Goal: Transaction & Acquisition: Purchase product/service

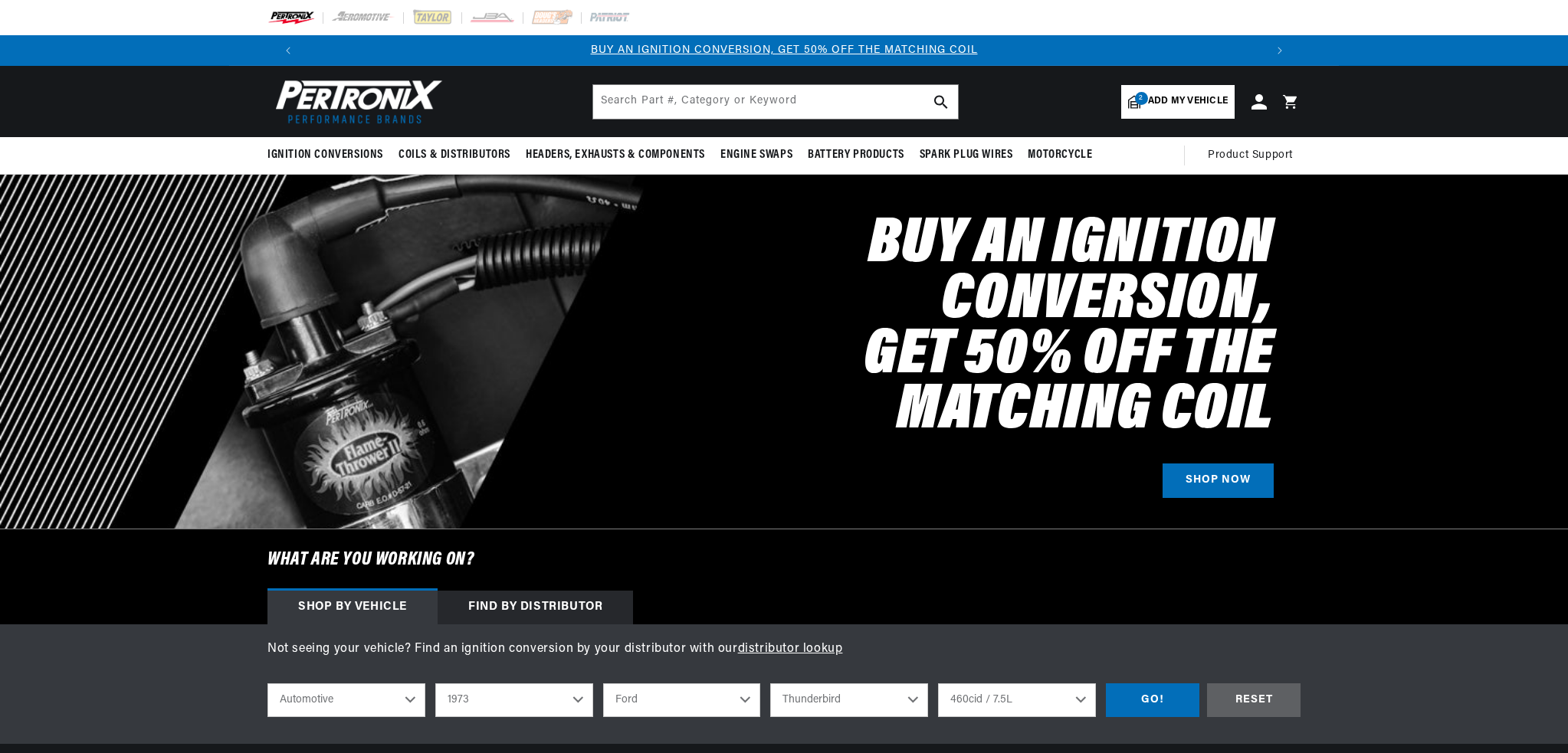
select select "1973"
select select "Ford"
select select "Thunderbird"
select select "460cid-7.5L"
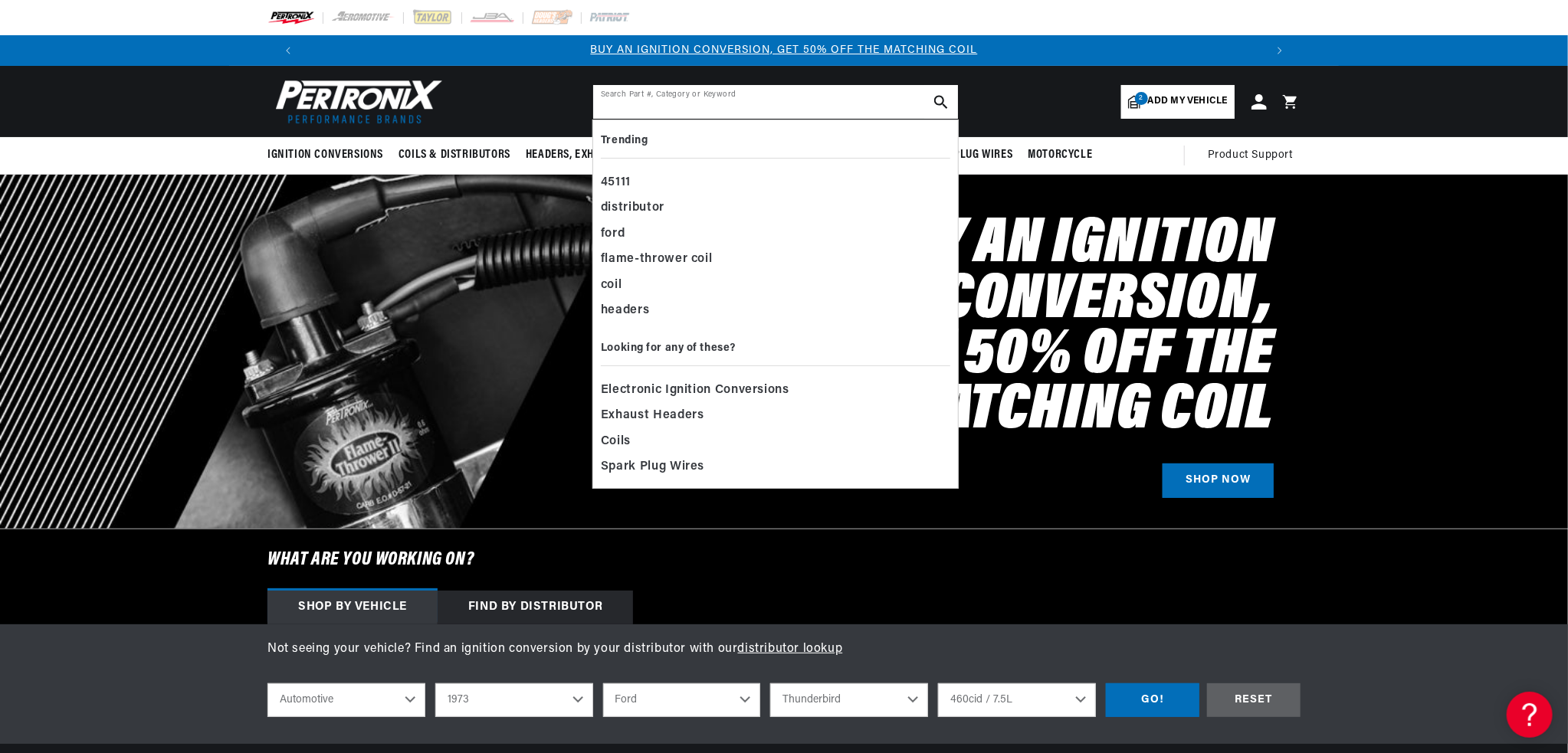
click at [619, 94] on input "text" at bounding box center [775, 101] width 365 height 34
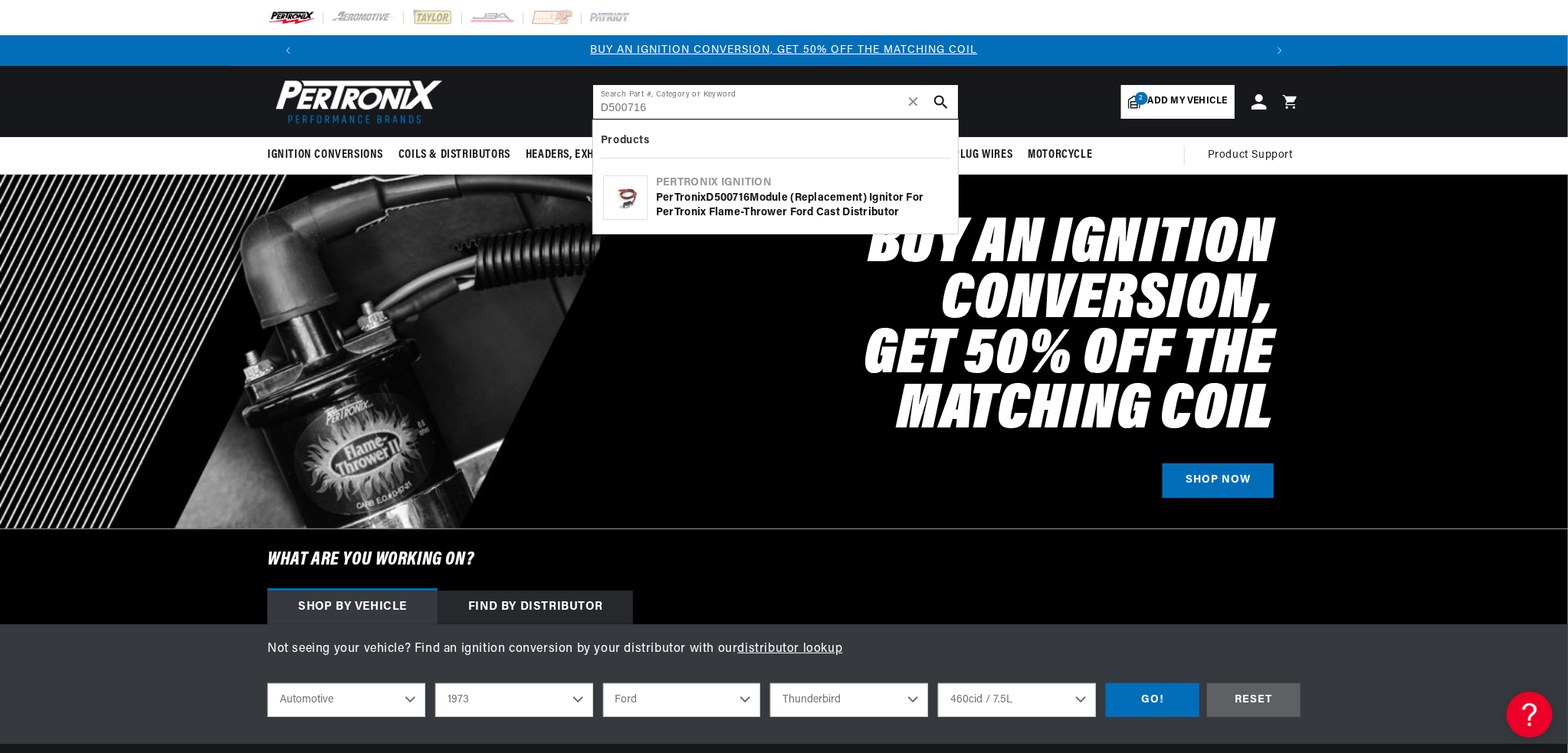
type input "D500716"
click at [939, 100] on icon "search button" at bounding box center [941, 102] width 13 height 13
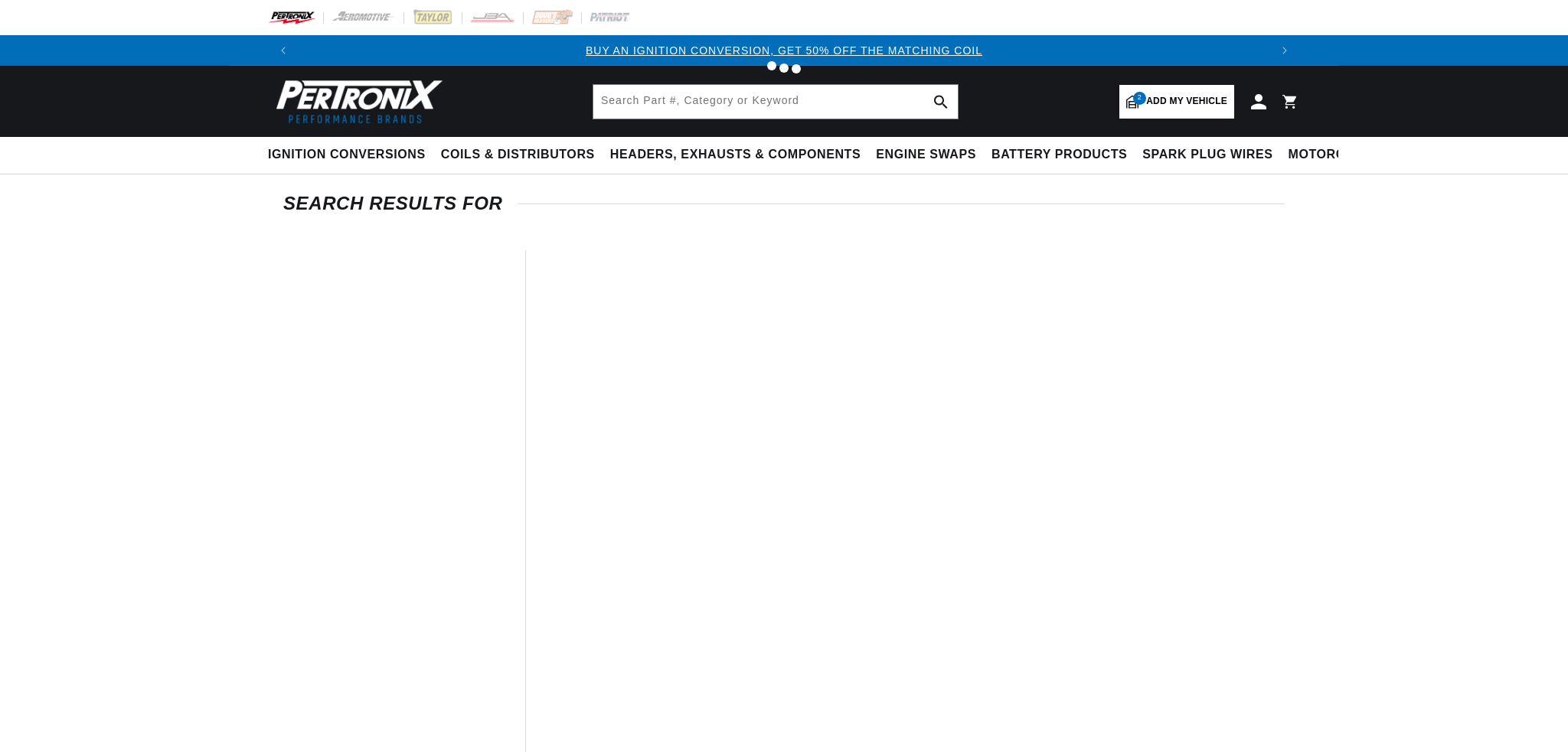
type input "D500716"
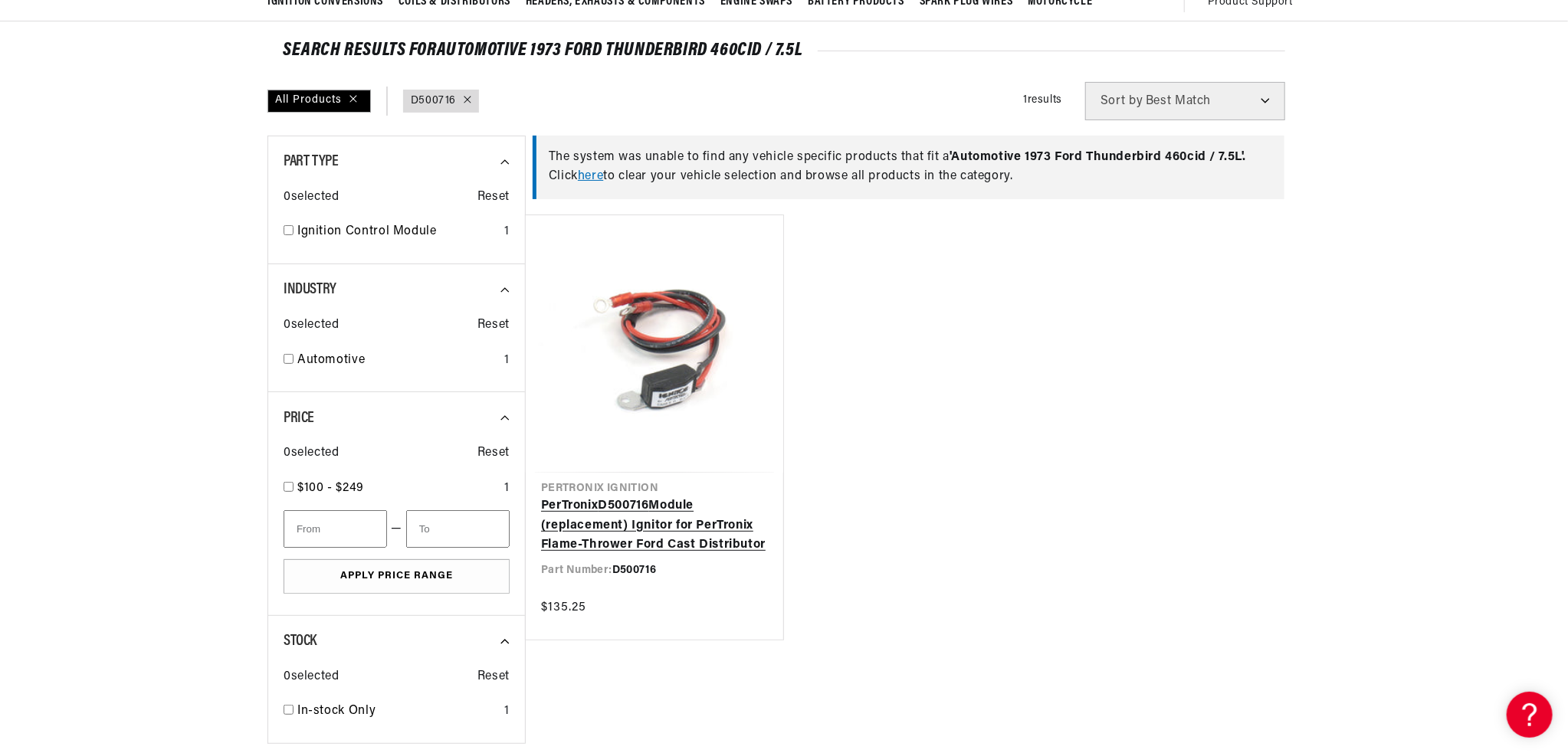
scroll to position [0, 957]
click at [669, 496] on link "PerTronix D500716 Module (replacement) Ignitor for PerTronix Flame-Thrower Ford…" at bounding box center [655, 525] width 227 height 59
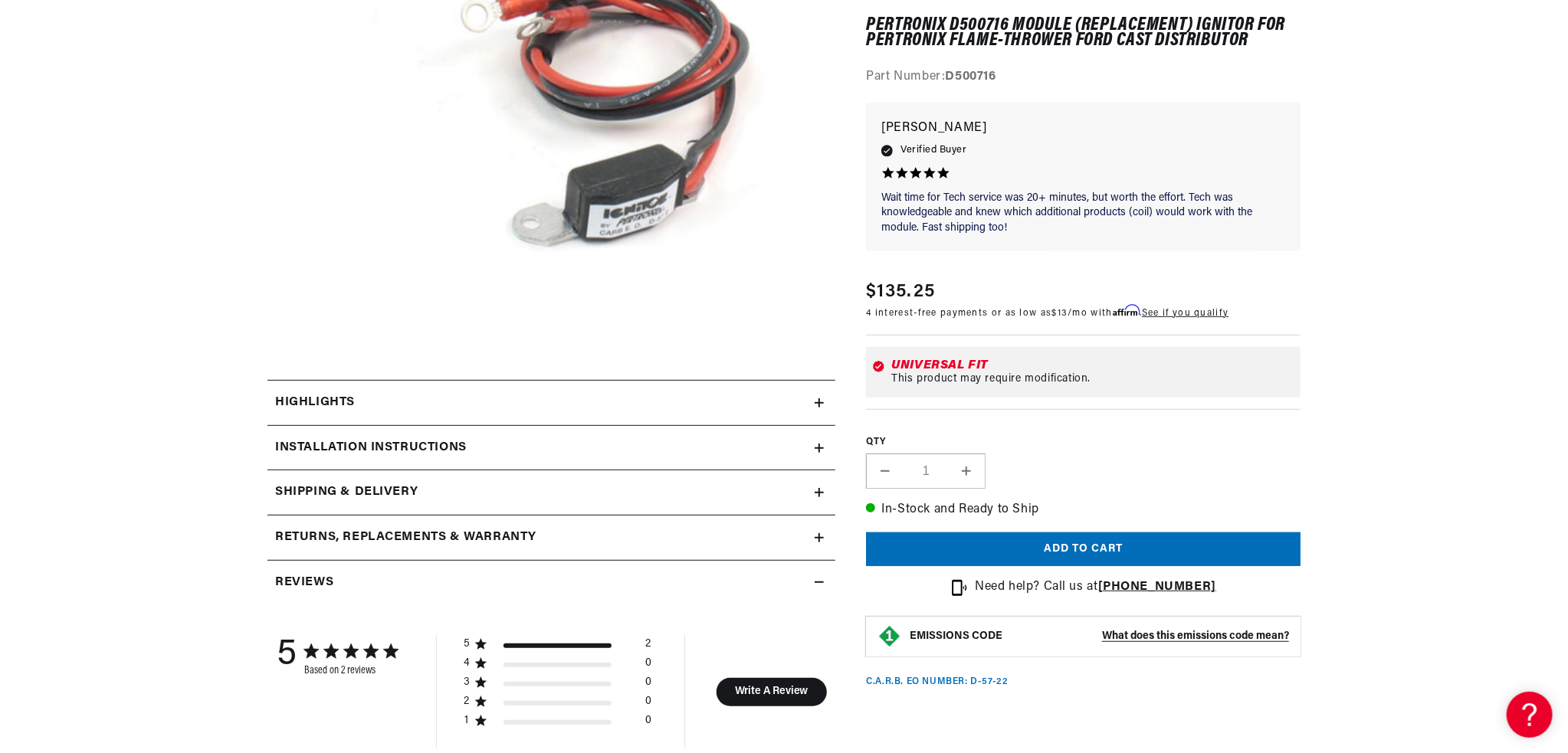
scroll to position [383, 0]
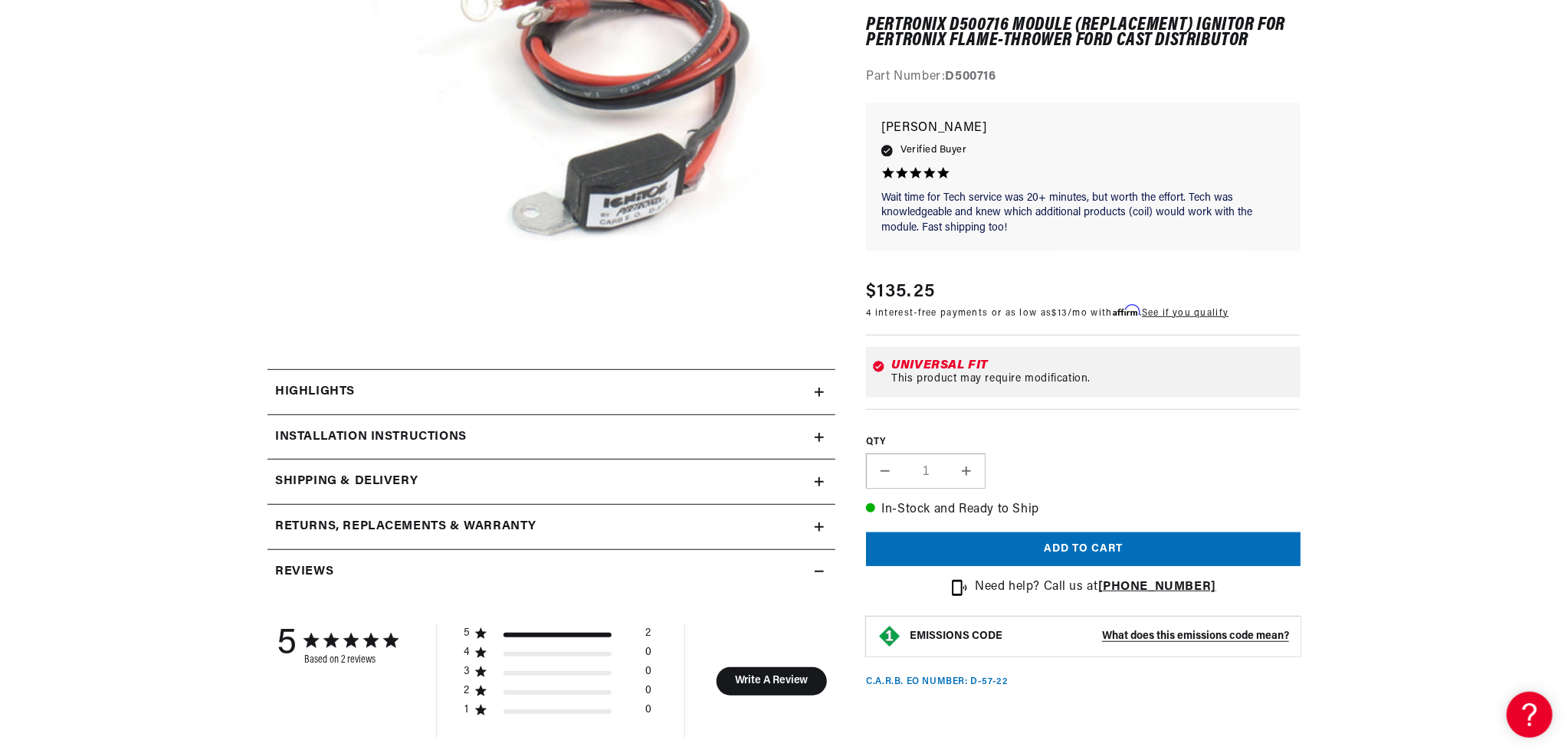
click at [818, 438] on icon at bounding box center [820, 438] width 10 height 0
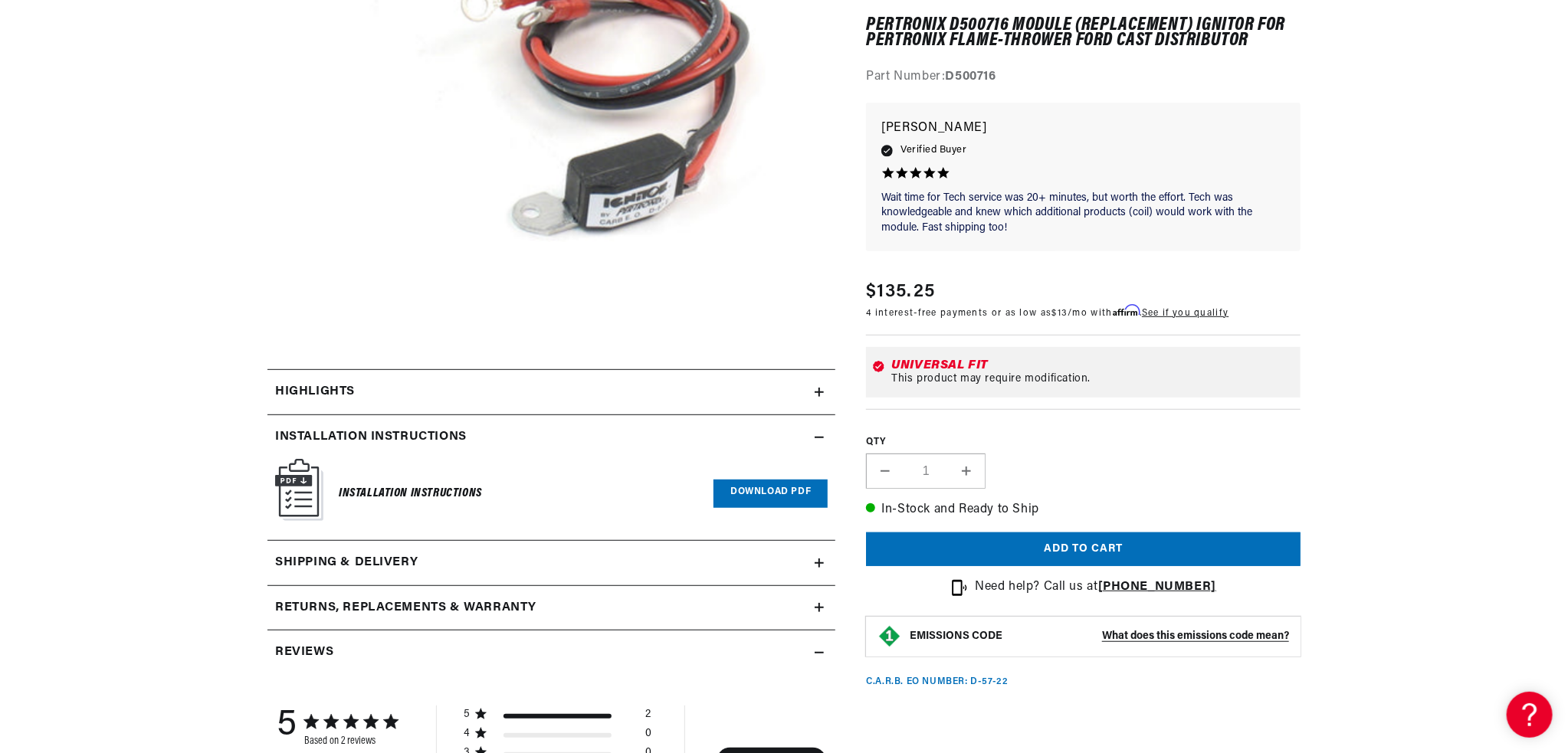
scroll to position [0, 0]
click at [300, 492] on img at bounding box center [299, 489] width 48 height 63
click at [756, 495] on link "Download PDF" at bounding box center [771, 493] width 114 height 28
click at [1061, 546] on button "Add to cart" at bounding box center [1083, 550] width 435 height 35
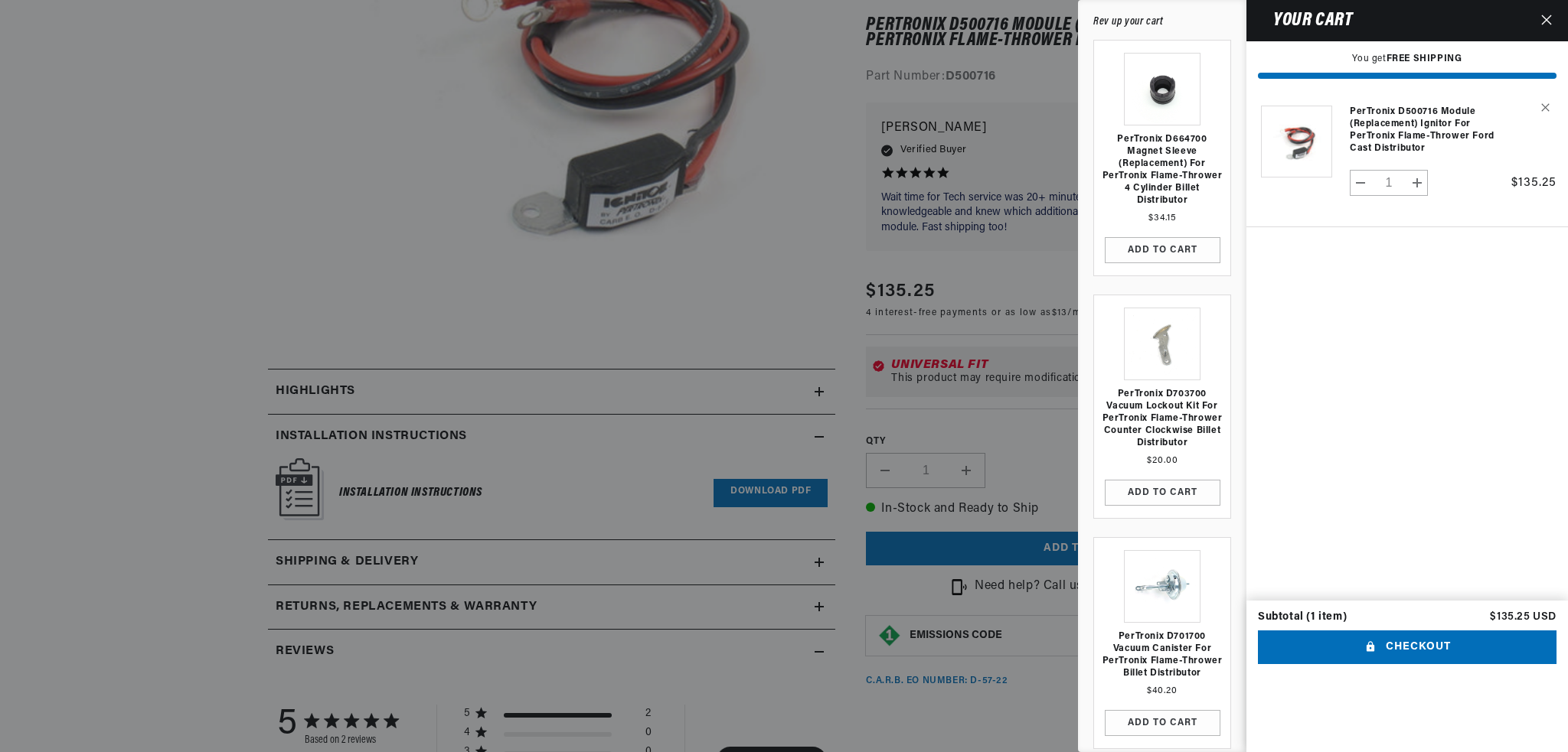
scroll to position [0, 956]
click at [1393, 665] on button "Checkout" at bounding box center [1407, 648] width 299 height 35
